Goal: Information Seeking & Learning: Find specific fact

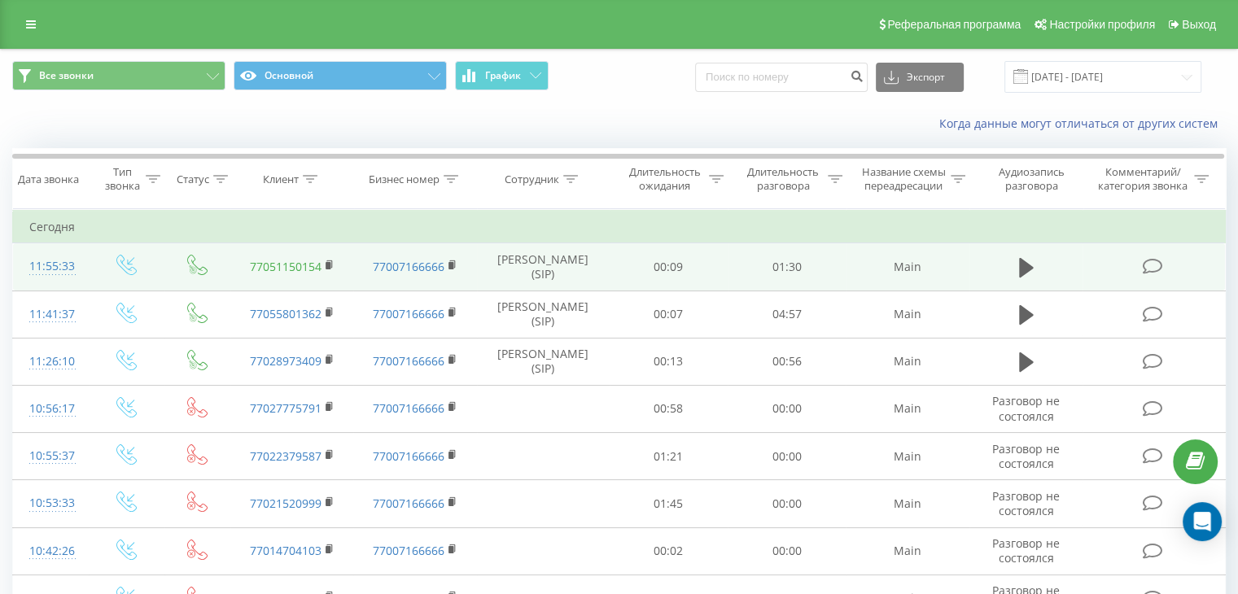
click at [289, 271] on link "77051150154" at bounding box center [286, 266] width 72 height 15
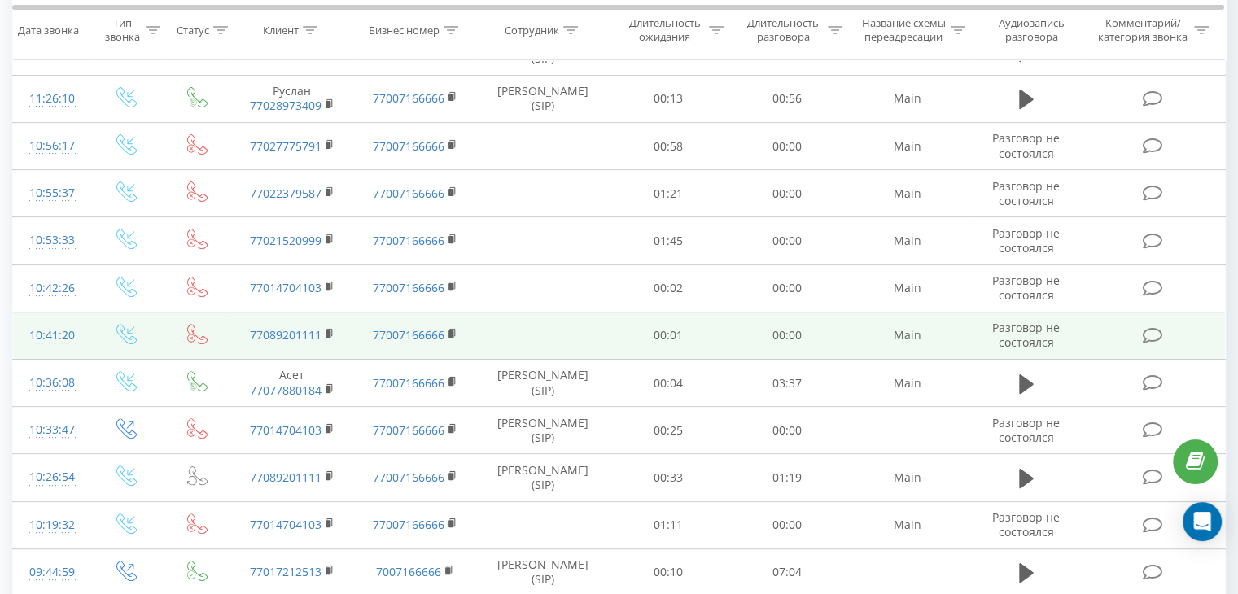
scroll to position [570, 0]
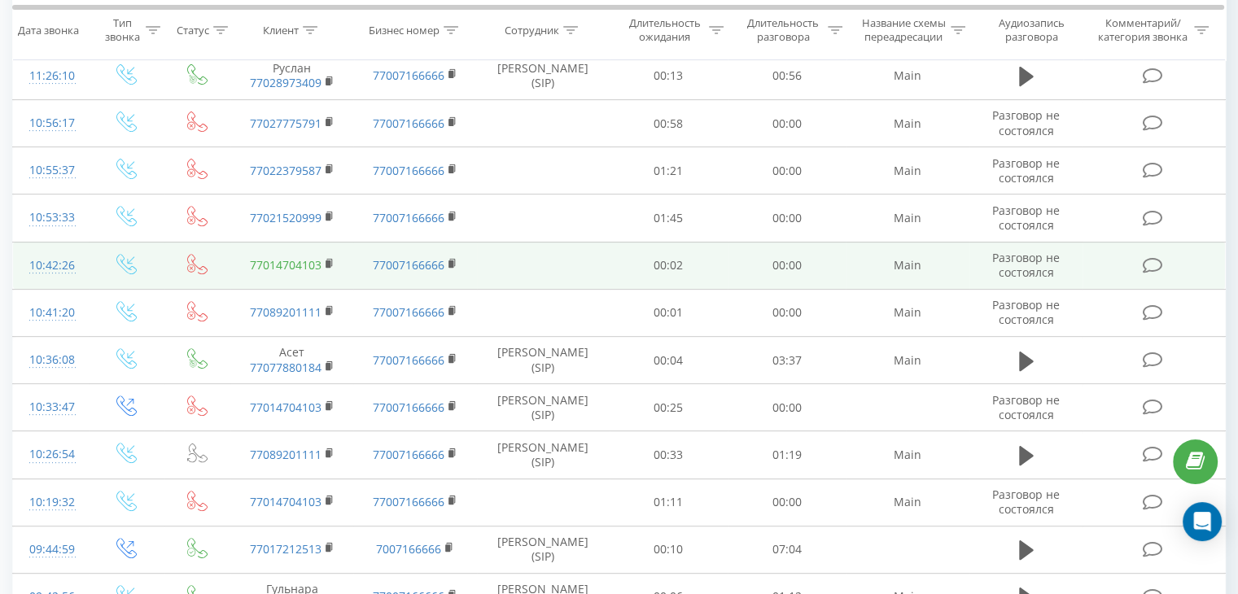
click at [305, 273] on link "77014704103" at bounding box center [286, 264] width 72 height 15
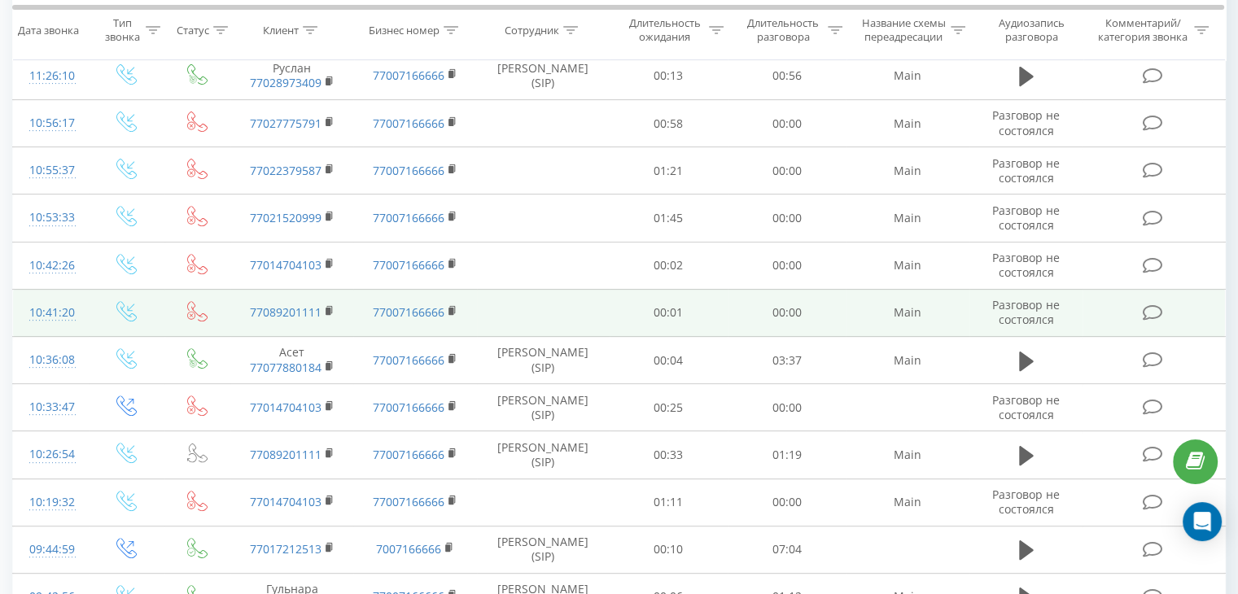
scroll to position [489, 0]
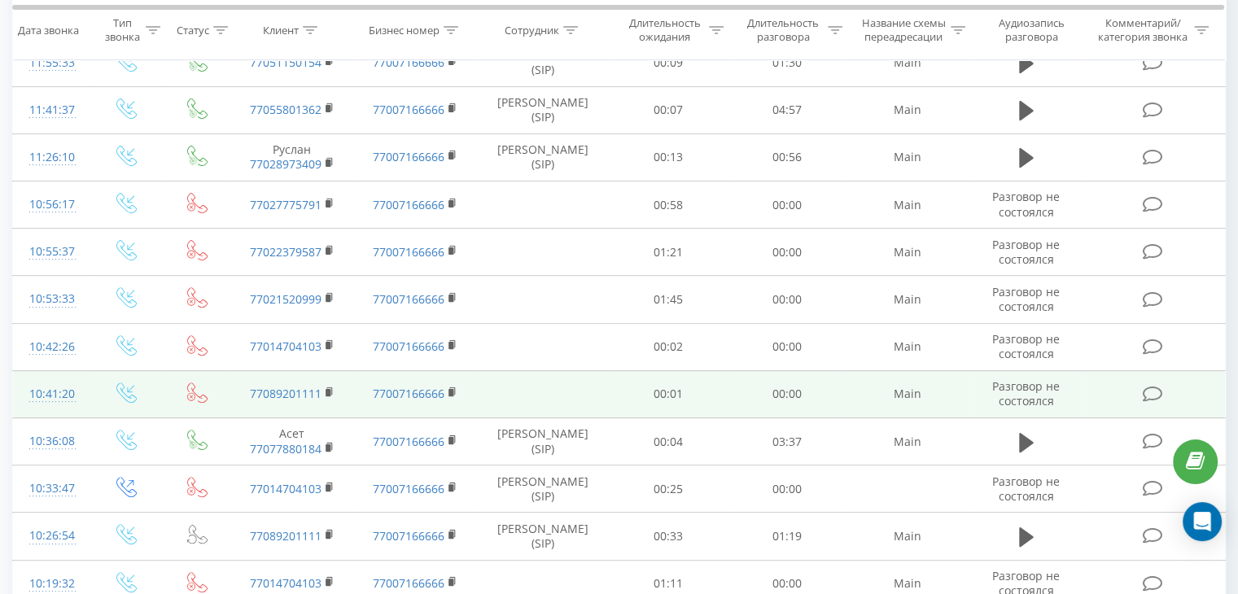
click at [89, 418] on td at bounding box center [127, 393] width 76 height 47
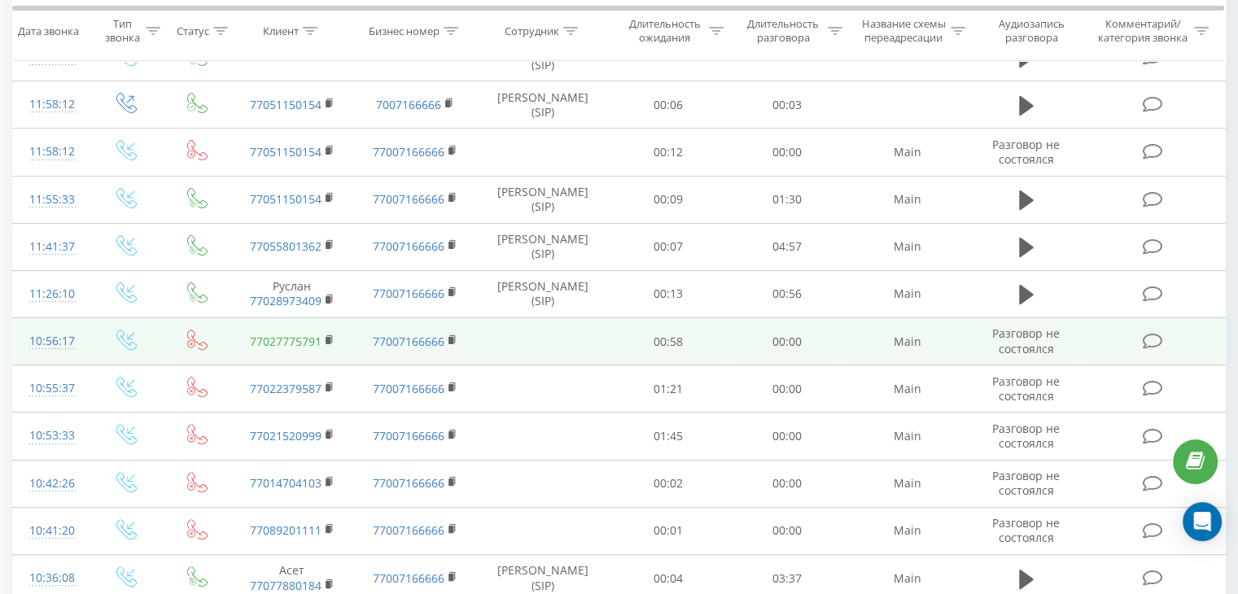
scroll to position [326, 0]
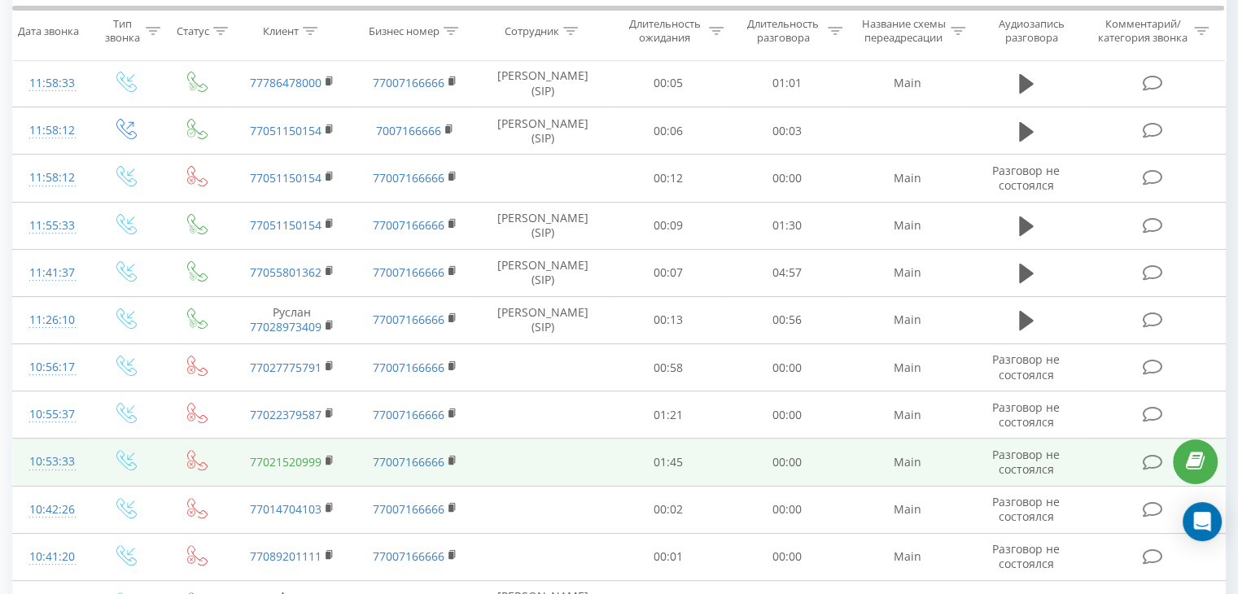
click at [302, 470] on link "77021520999" at bounding box center [286, 461] width 72 height 15
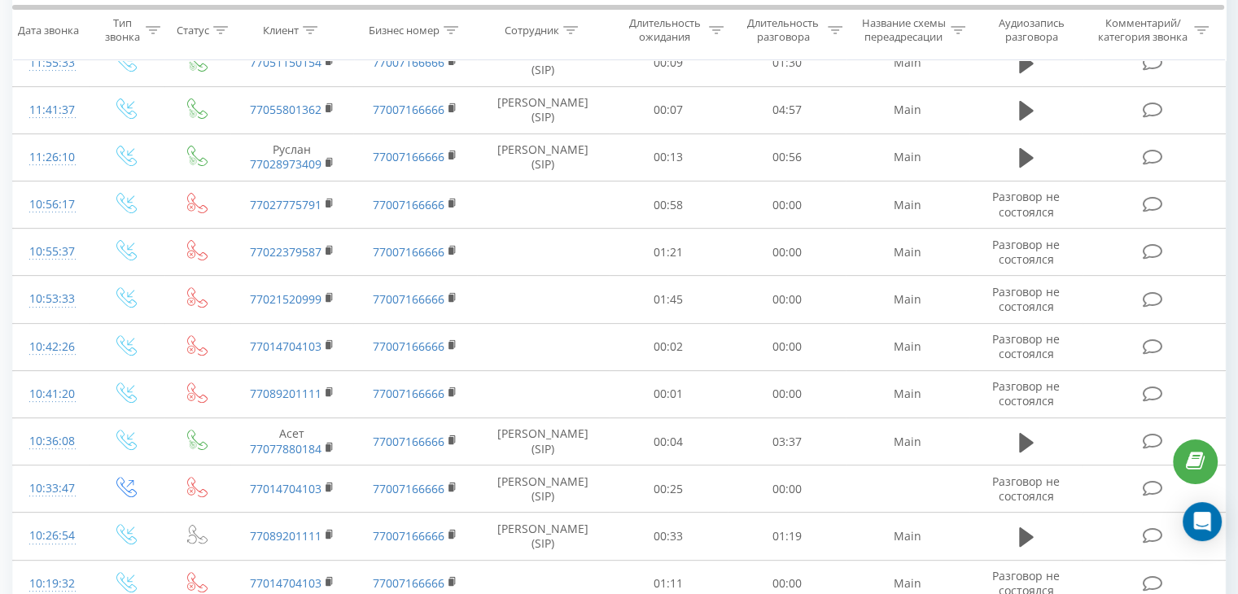
scroll to position [407, 0]
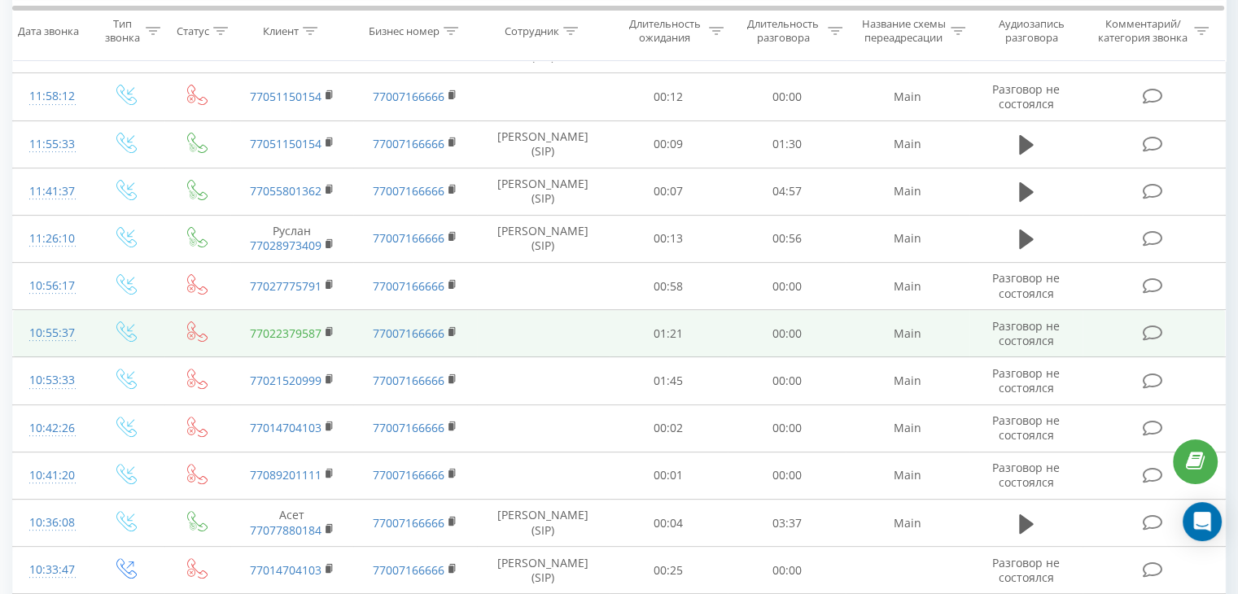
click at [298, 341] on link "77022379587" at bounding box center [286, 333] width 72 height 15
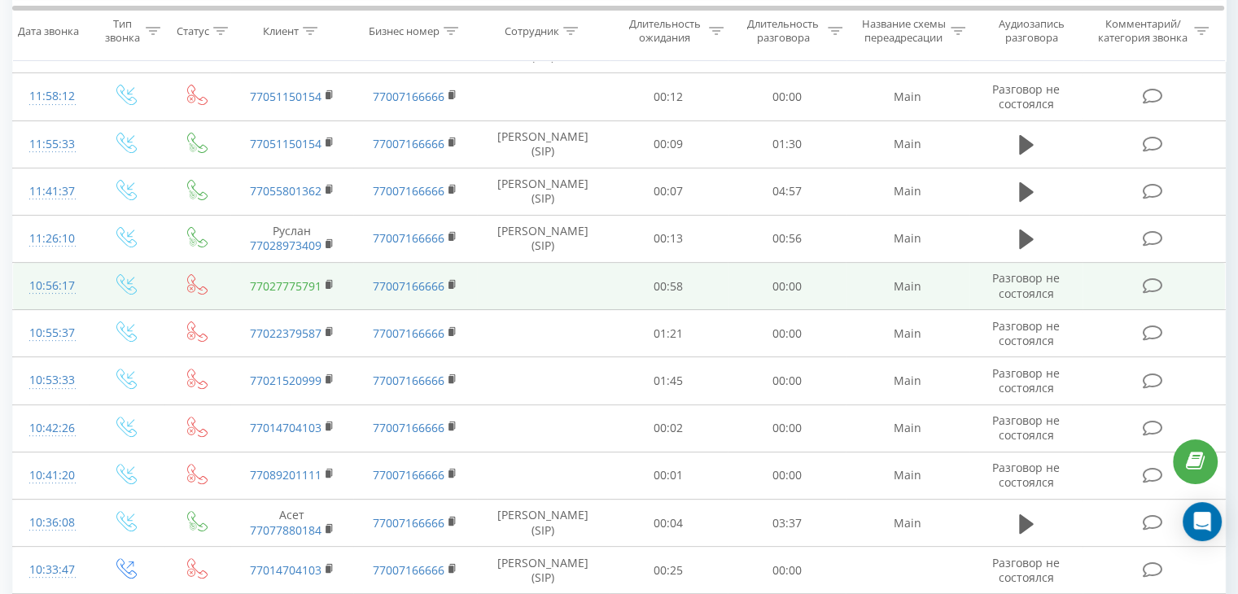
click at [291, 294] on link "77027775791" at bounding box center [286, 285] width 72 height 15
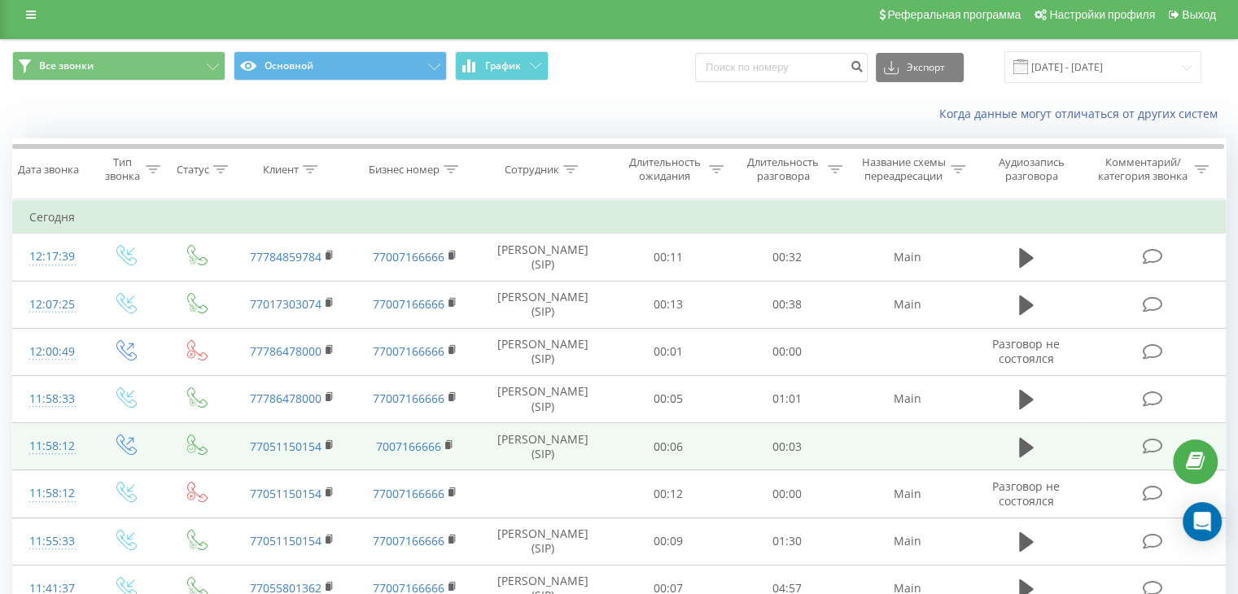
scroll to position [0, 0]
